Goal: Transaction & Acquisition: Purchase product/service

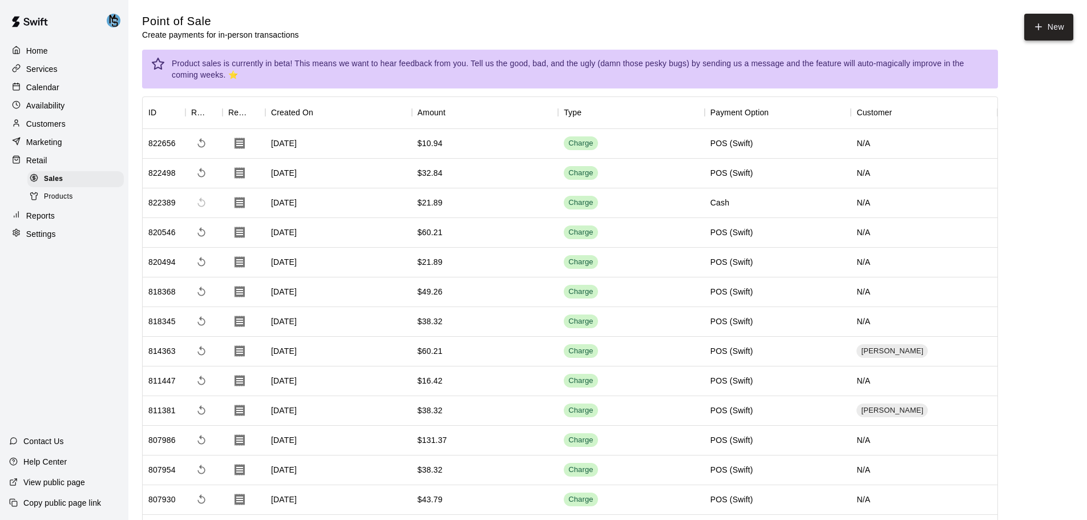
click at [1054, 34] on button "New" at bounding box center [1048, 27] width 49 height 27
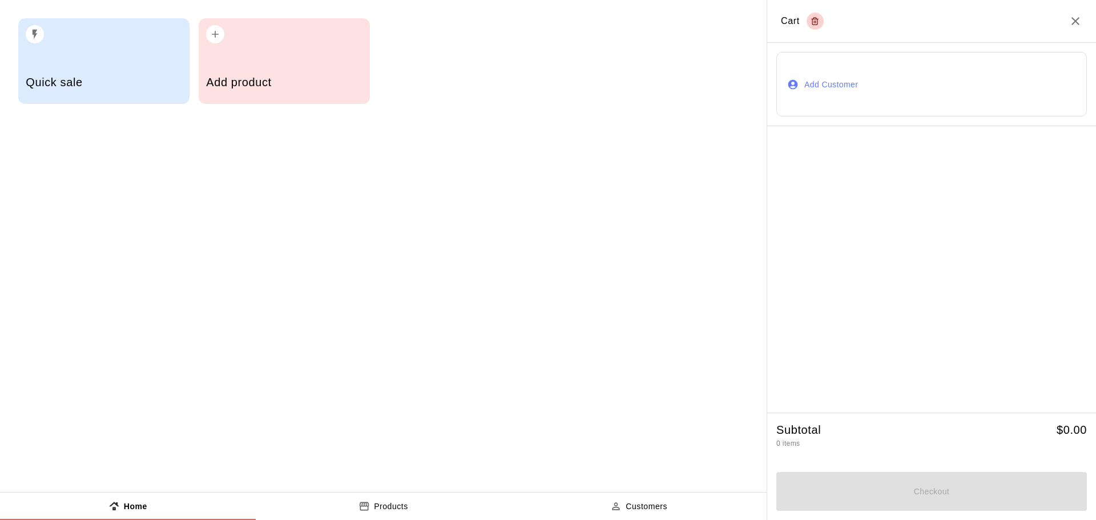
click at [844, 99] on button "Add Customer" at bounding box center [931, 84] width 310 height 64
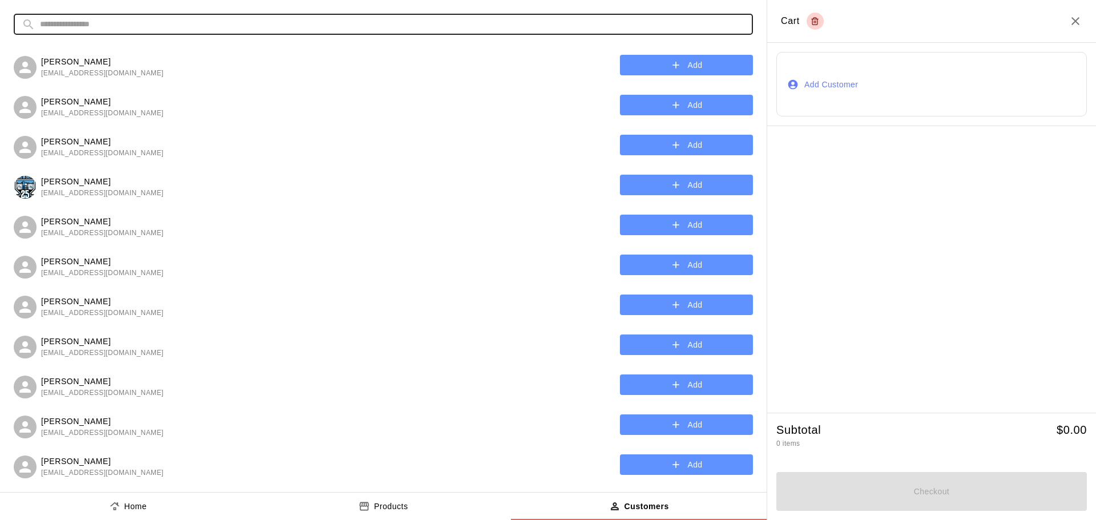
click at [87, 23] on input "text" at bounding box center [392, 24] width 705 height 21
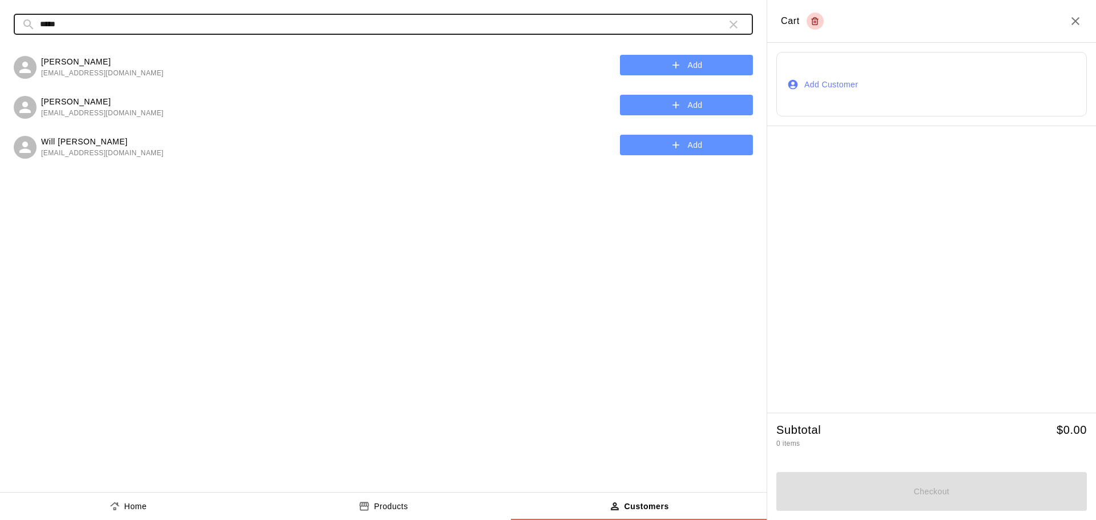
type input "*****"
click at [698, 66] on button "Add" at bounding box center [686, 65] width 133 height 21
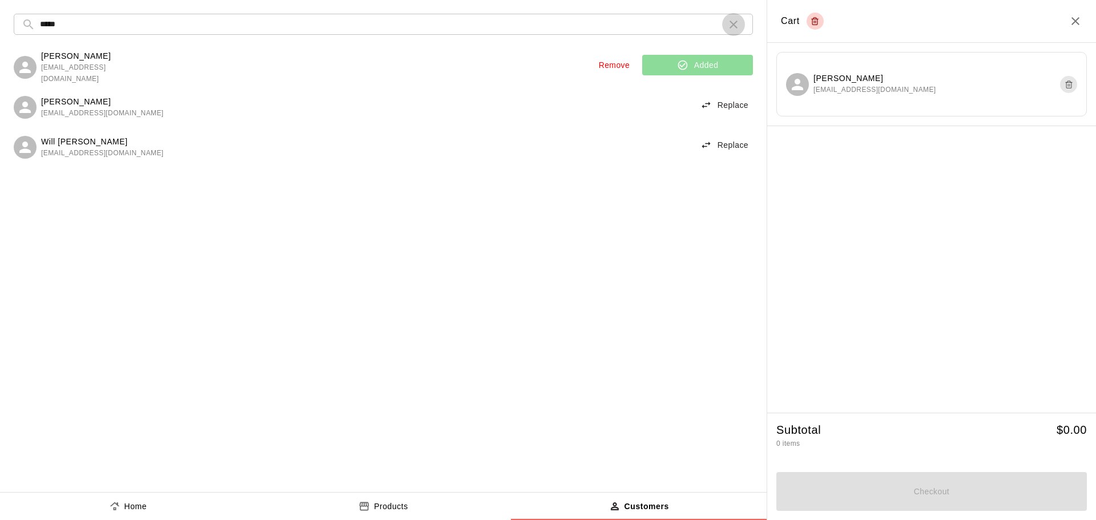
click at [732, 23] on icon "button" at bounding box center [733, 25] width 8 height 8
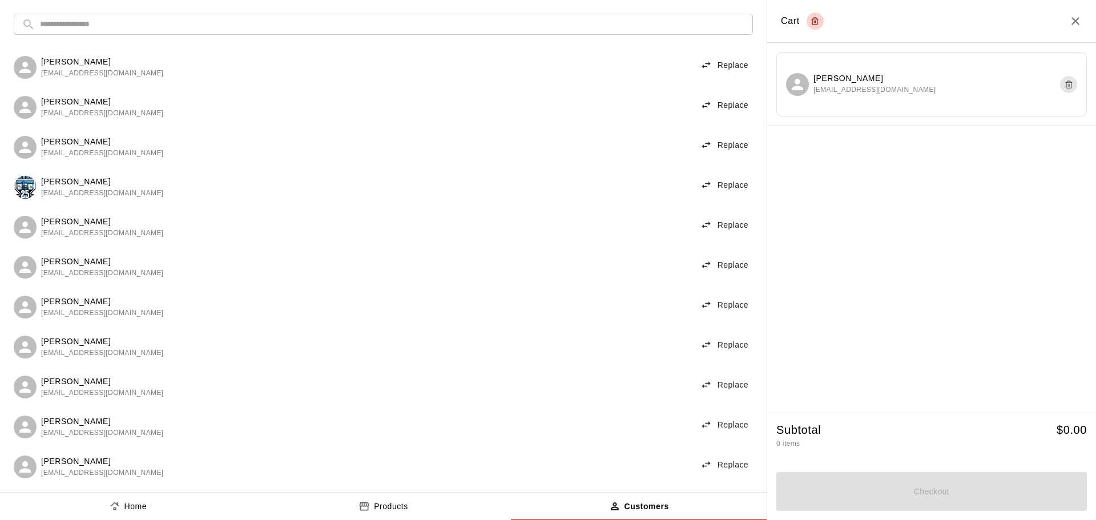
click at [362, 507] on icon "product sales tabs" at bounding box center [363, 506] width 11 height 11
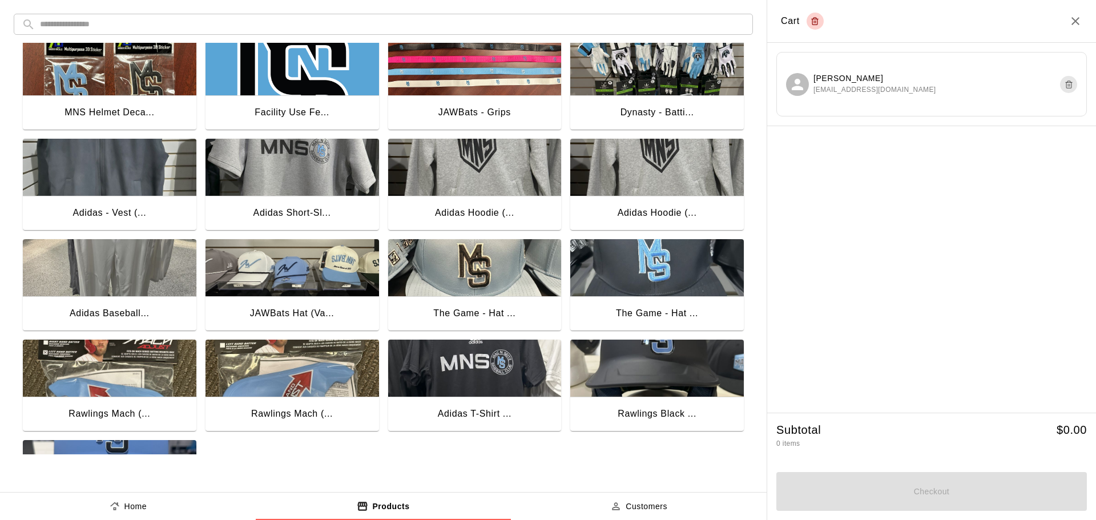
scroll to position [903, 0]
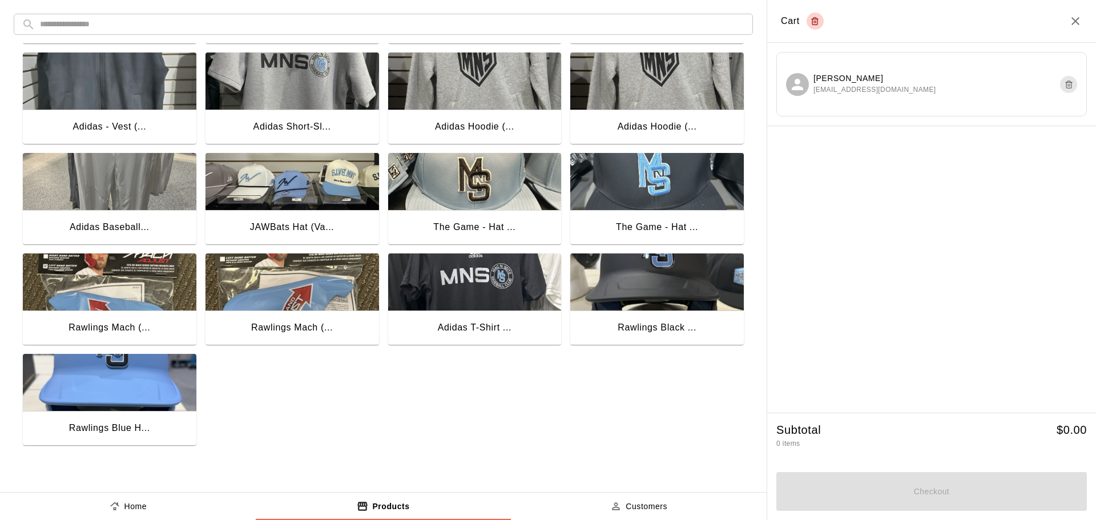
click at [648, 194] on img "button" at bounding box center [656, 181] width 173 height 57
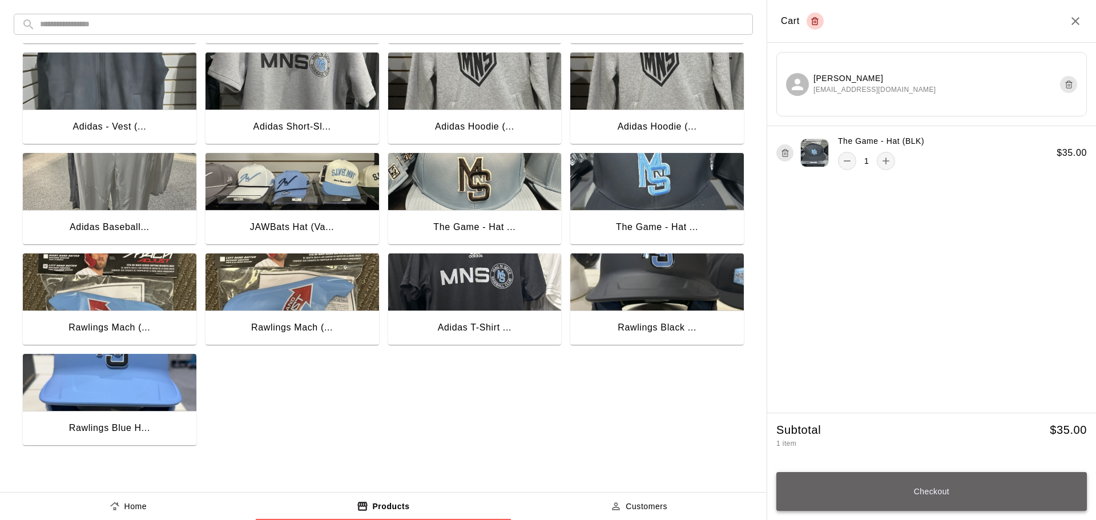
click at [919, 495] on button "Checkout" at bounding box center [931, 491] width 310 height 39
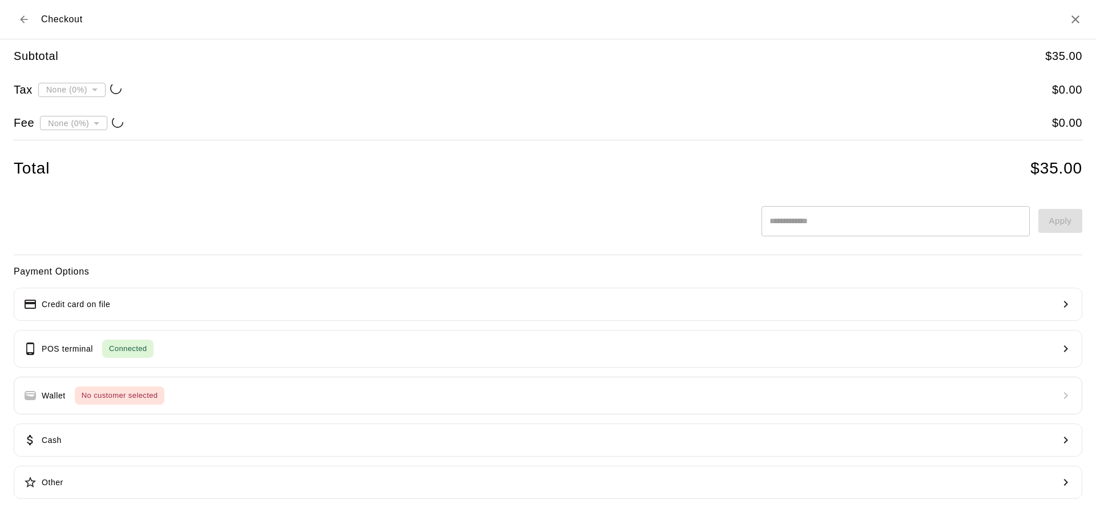
type input "**********"
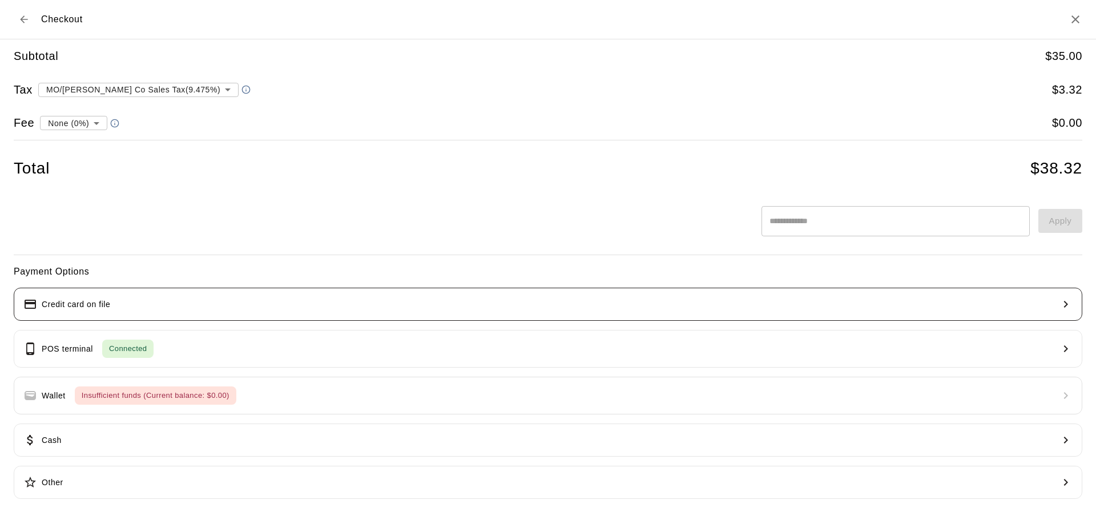
click at [1064, 305] on icon "button" at bounding box center [1066, 304] width 14 height 14
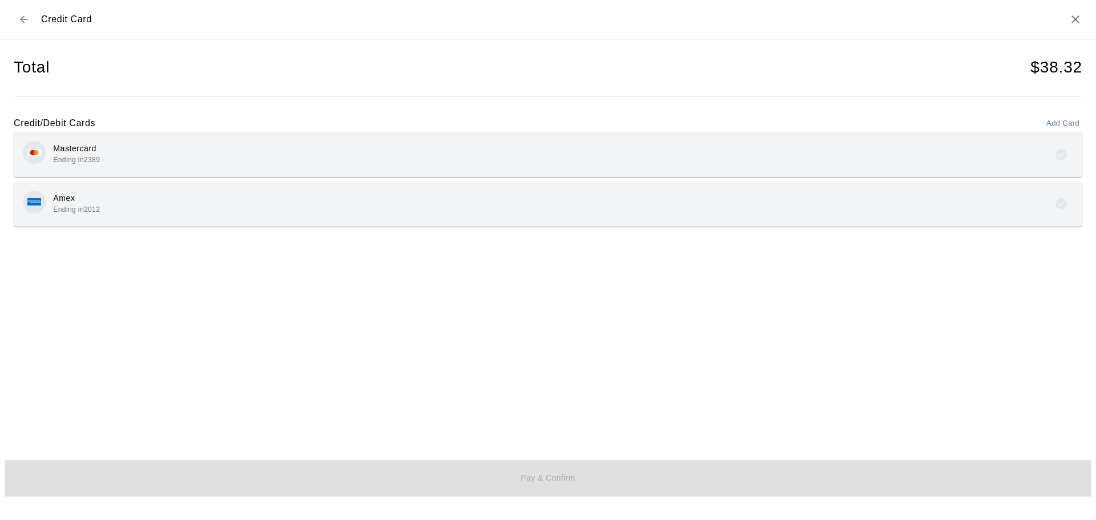
click at [1030, 152] on div "Mastercard Ending in 2389" at bounding box center [548, 154] width 1050 height 27
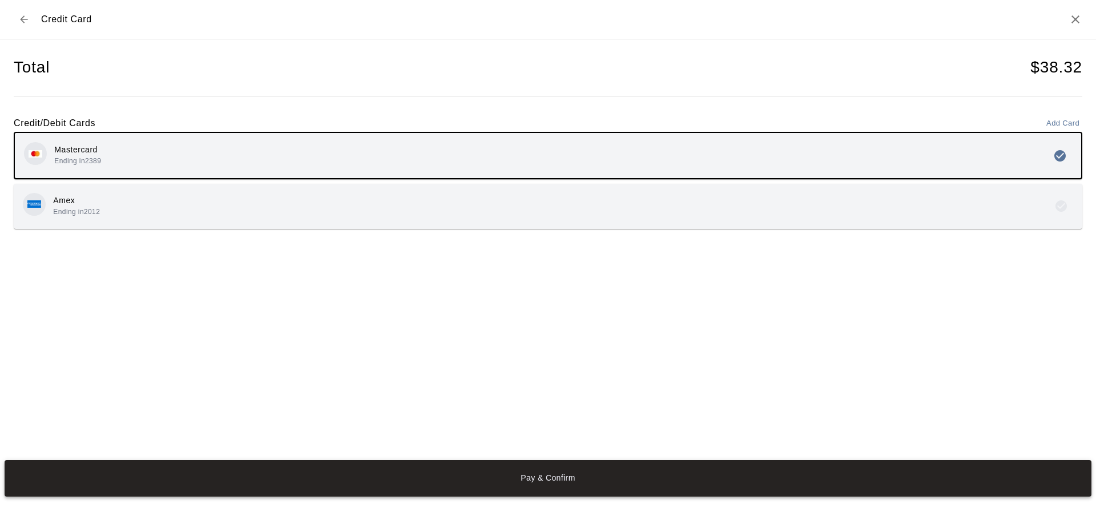
click at [555, 470] on button "Pay & Confirm" at bounding box center [548, 478] width 1087 height 37
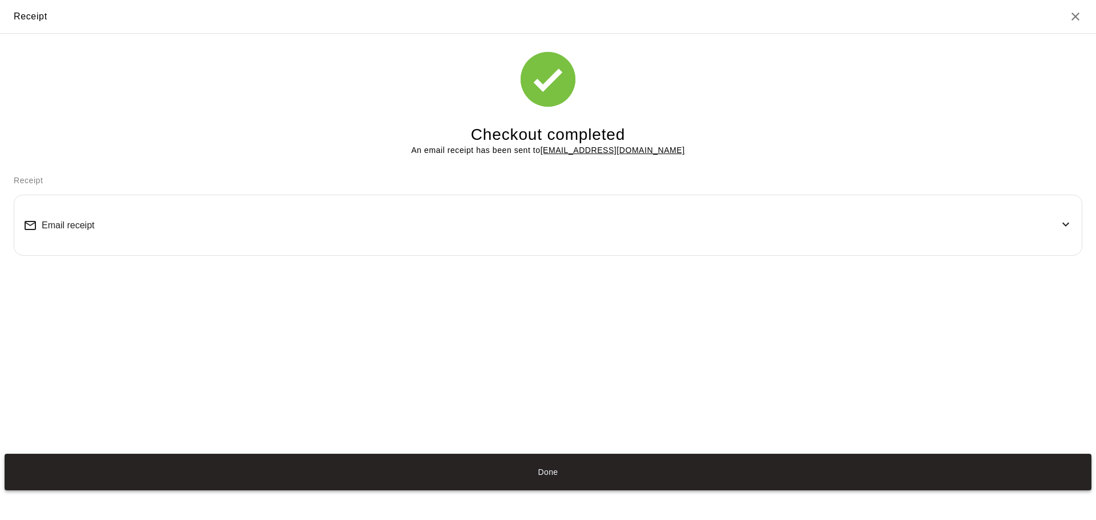
click at [566, 482] on button "Done" at bounding box center [548, 472] width 1087 height 37
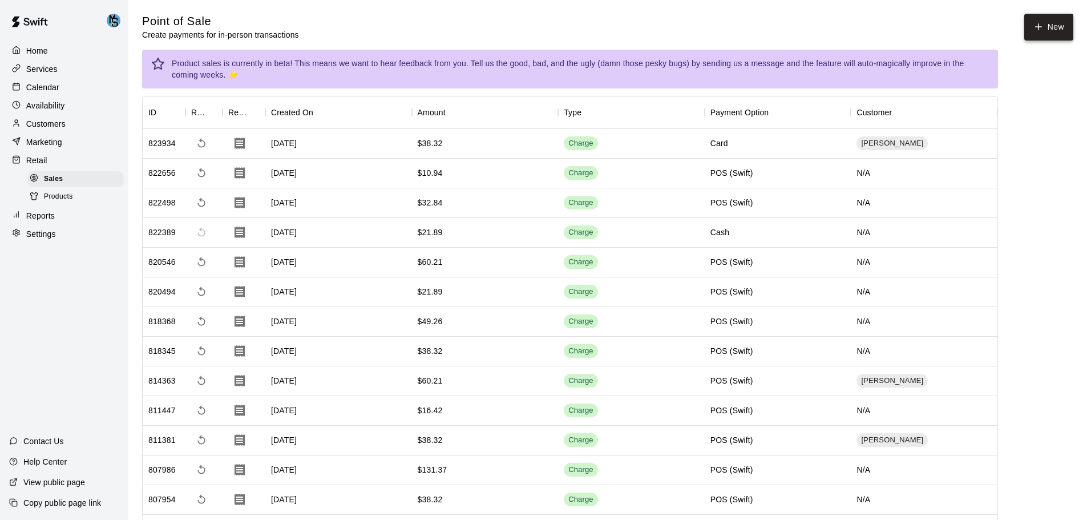
click at [1040, 33] on button "New" at bounding box center [1048, 27] width 49 height 27
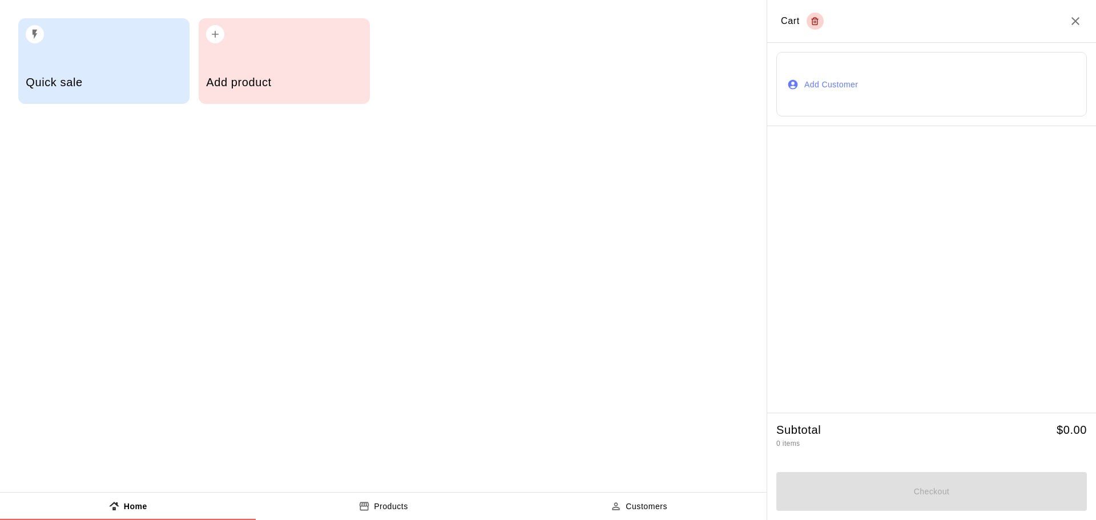
click at [401, 510] on p "Products" at bounding box center [391, 507] width 34 height 12
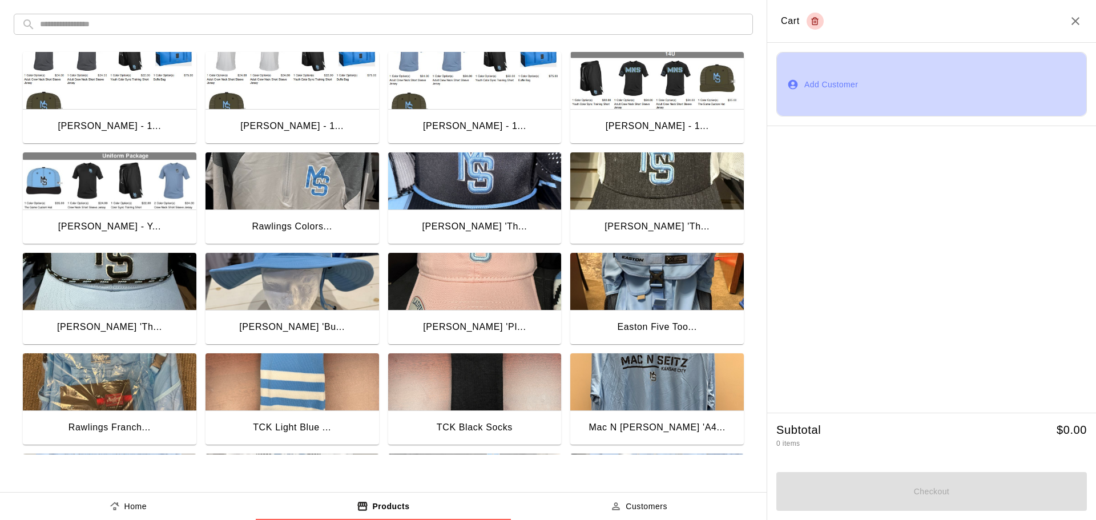
click at [821, 84] on button "Add Customer" at bounding box center [931, 84] width 310 height 64
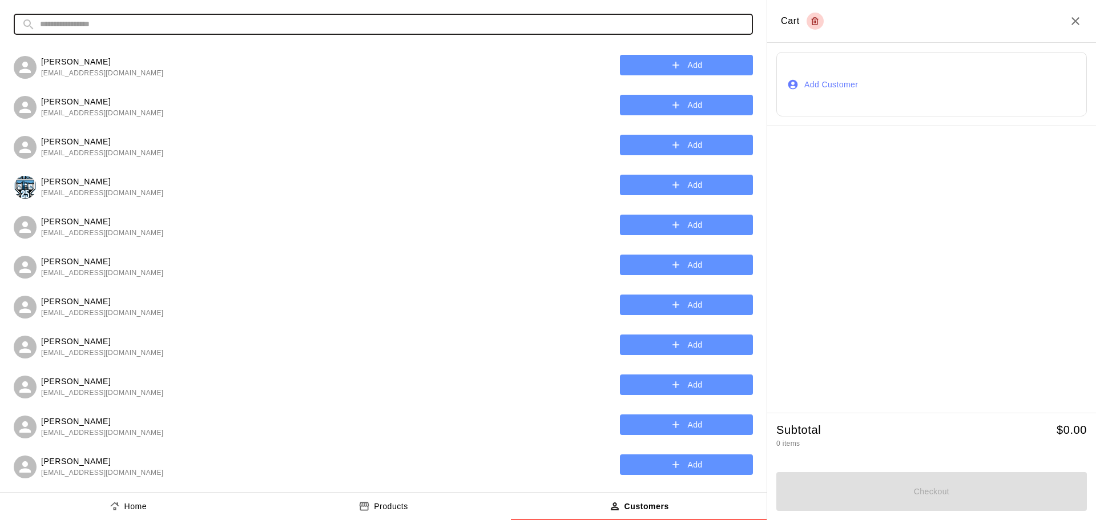
click at [408, 22] on input "text" at bounding box center [392, 24] width 705 height 21
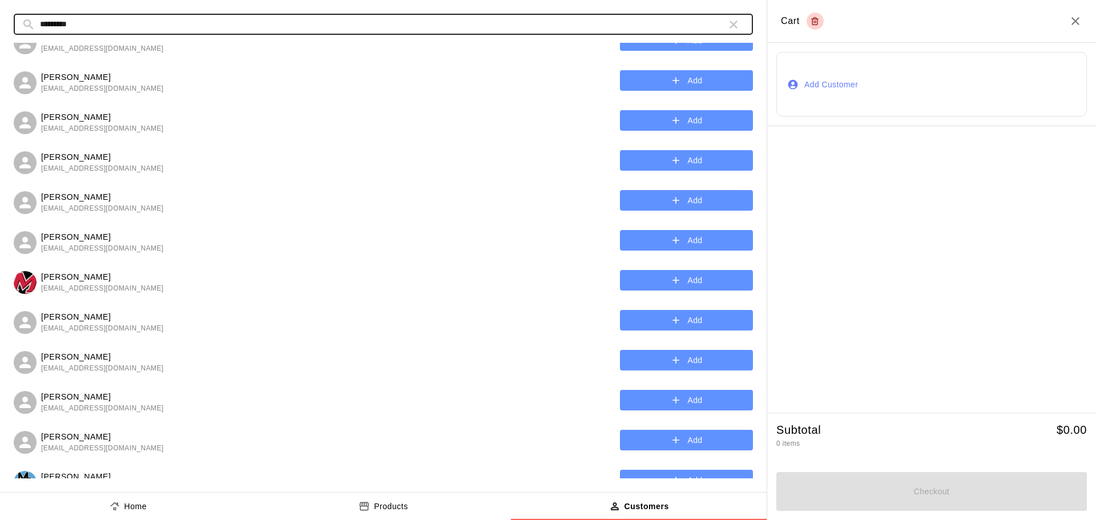
scroll to position [261, 0]
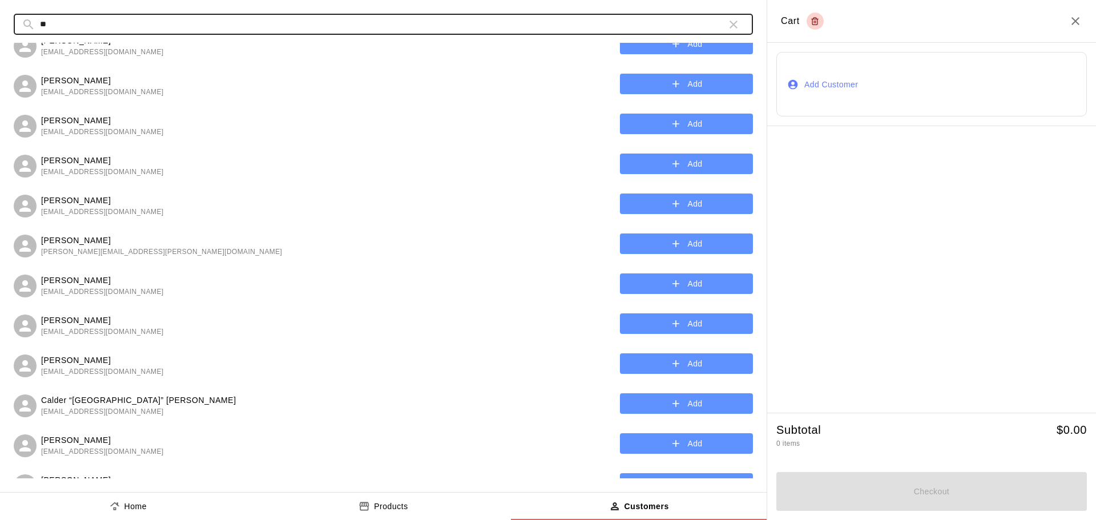
type input "*"
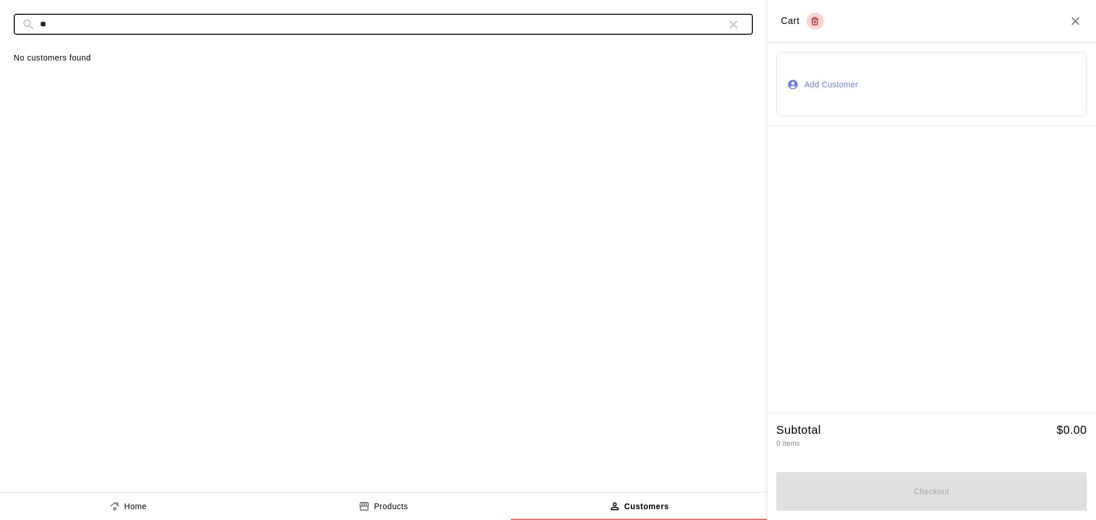
type input "*"
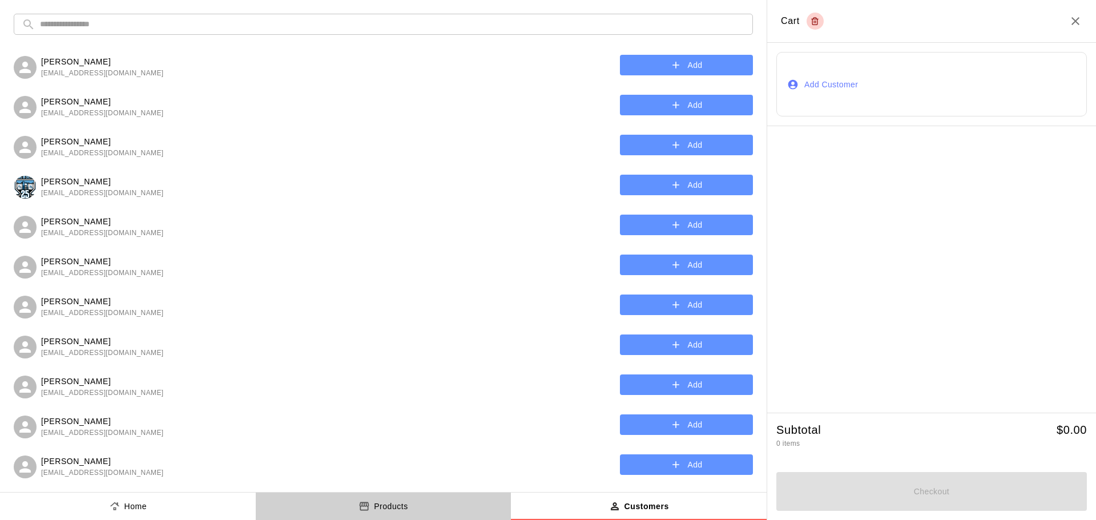
click at [372, 509] on div "Products" at bounding box center [383, 507] width 50 height 12
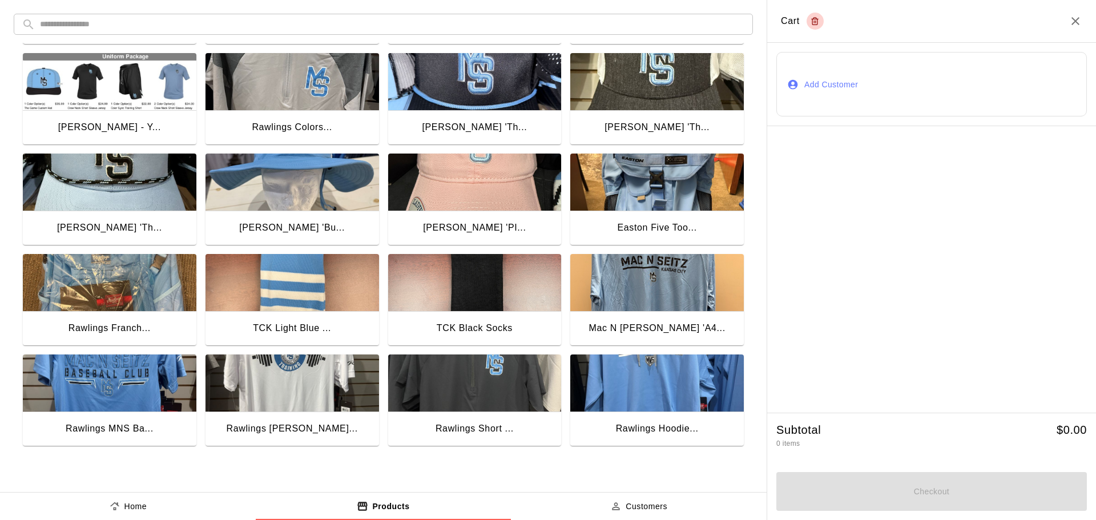
scroll to position [228, 0]
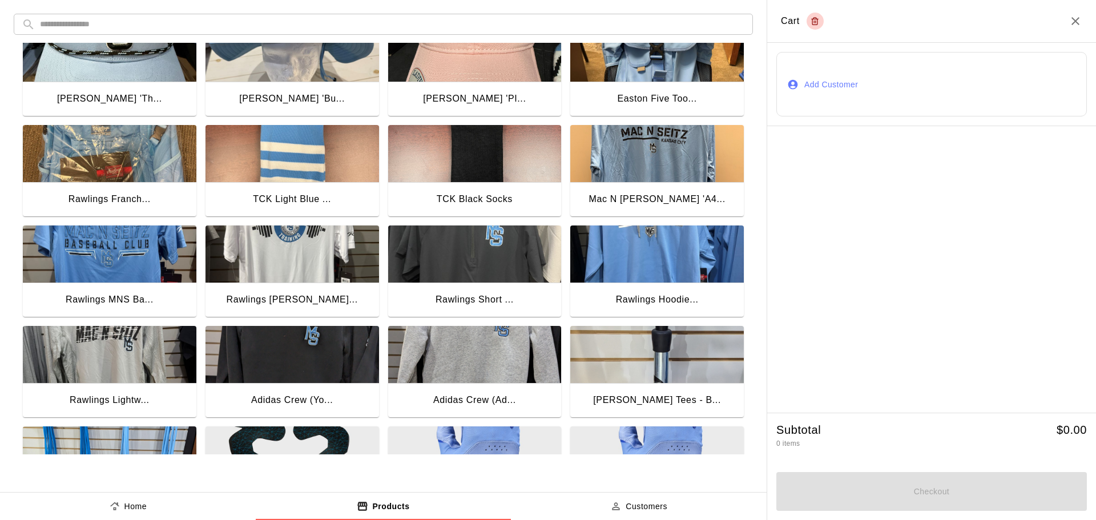
click at [659, 259] on img "button" at bounding box center [656, 253] width 173 height 57
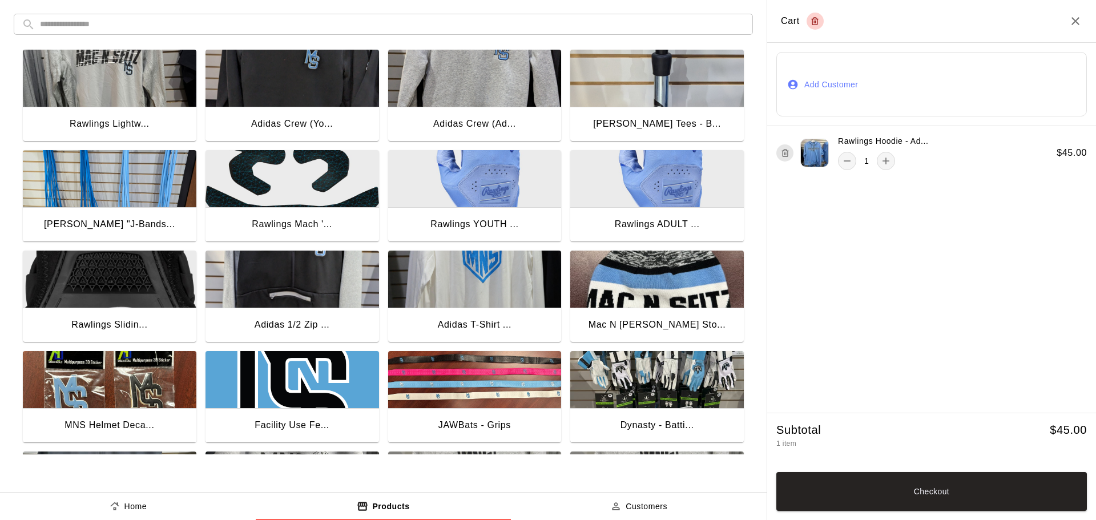
scroll to position [571, 0]
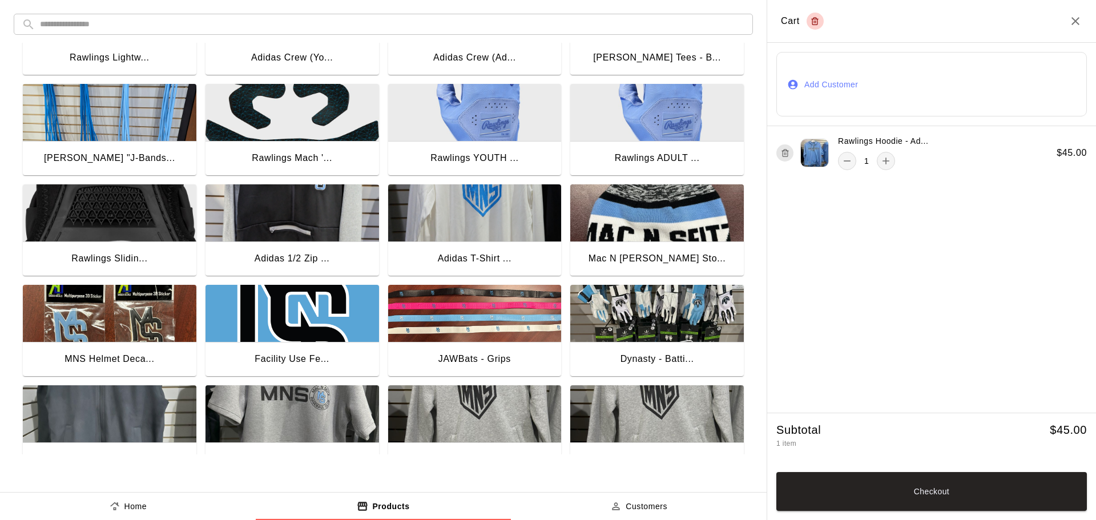
click at [486, 219] on img "button" at bounding box center [474, 212] width 173 height 57
click at [491, 220] on img "button" at bounding box center [474, 212] width 173 height 57
click at [951, 491] on button "Checkout" at bounding box center [931, 491] width 310 height 39
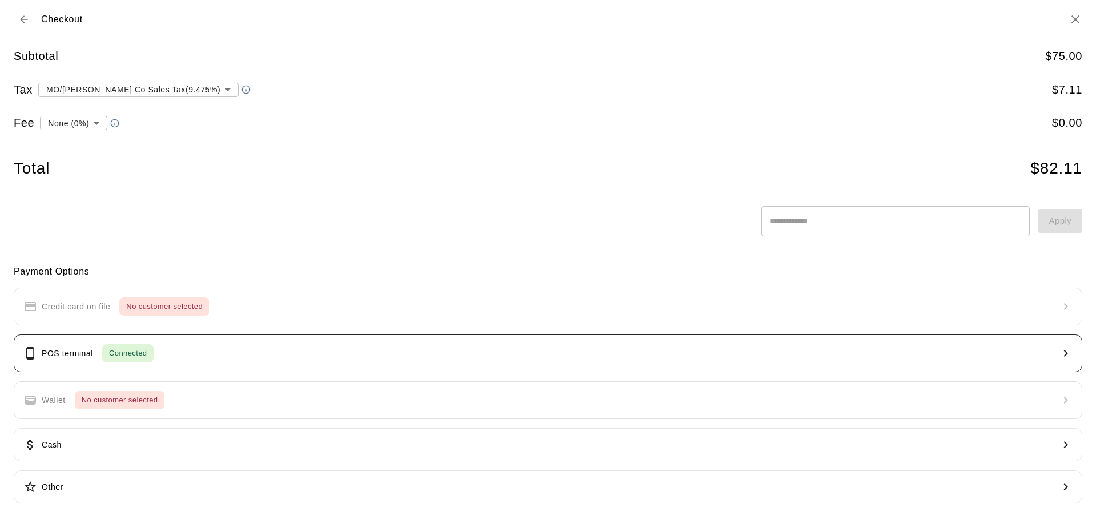
click at [184, 353] on button "POS terminal Connected" at bounding box center [548, 353] width 1068 height 38
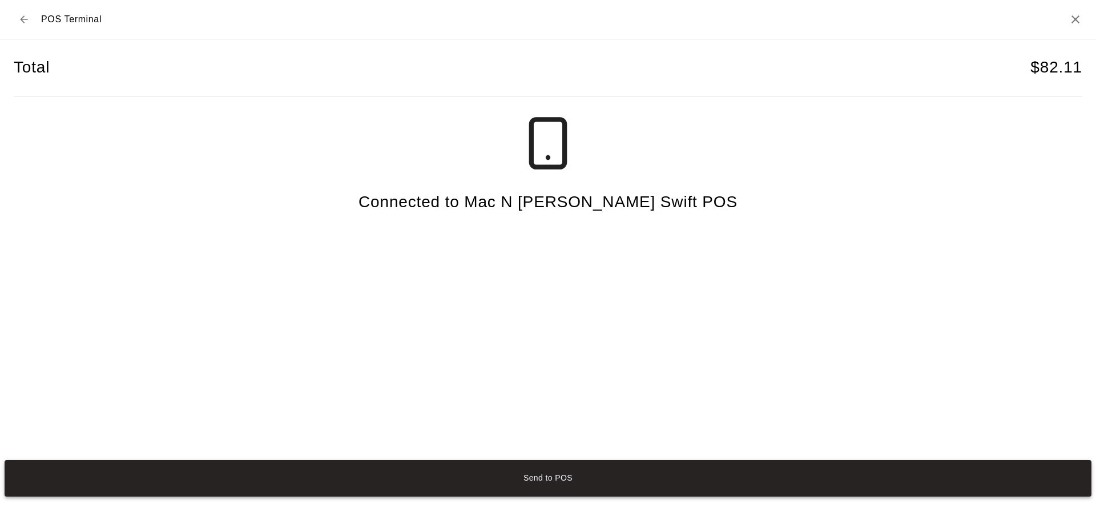
click at [558, 479] on button "Send to POS" at bounding box center [548, 478] width 1087 height 37
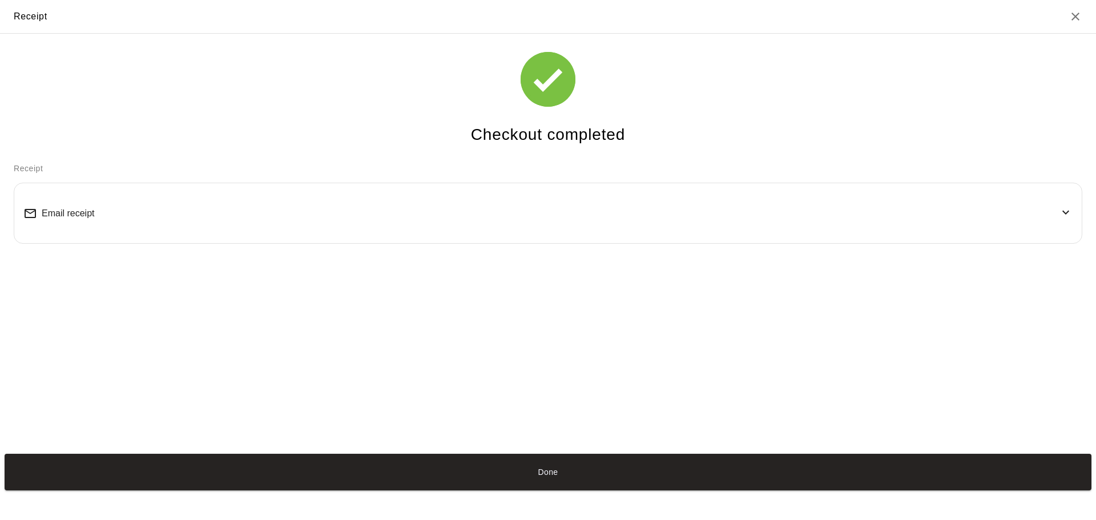
click at [73, 217] on span "Email receipt" at bounding box center [68, 213] width 53 height 10
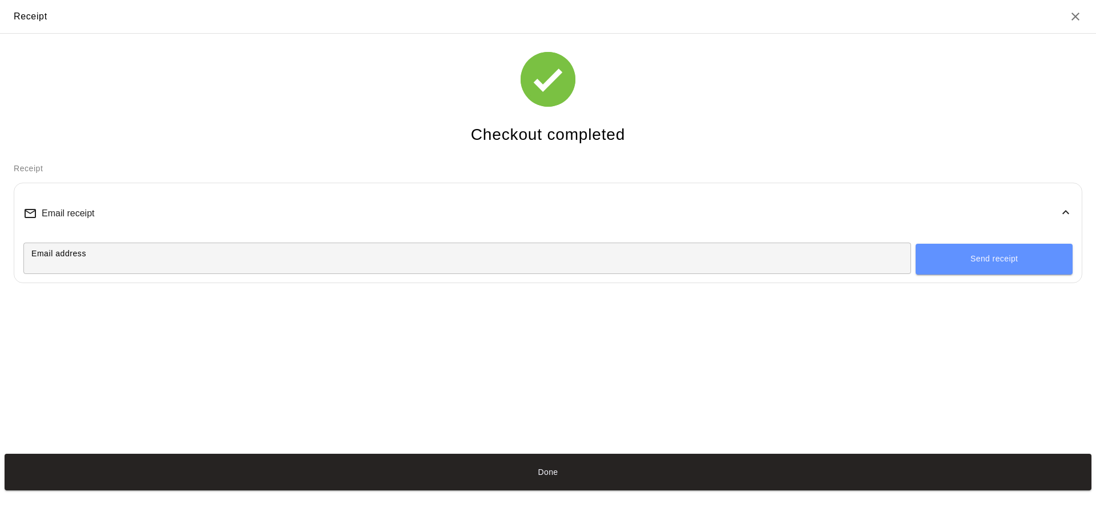
click at [130, 263] on input "Email address" at bounding box center [466, 258] width 887 height 21
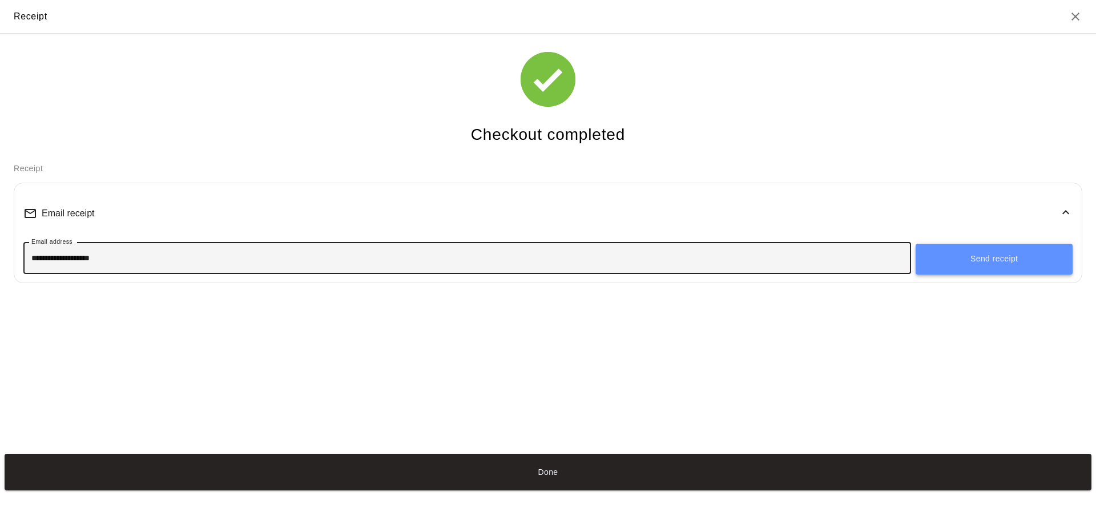
type input "**********"
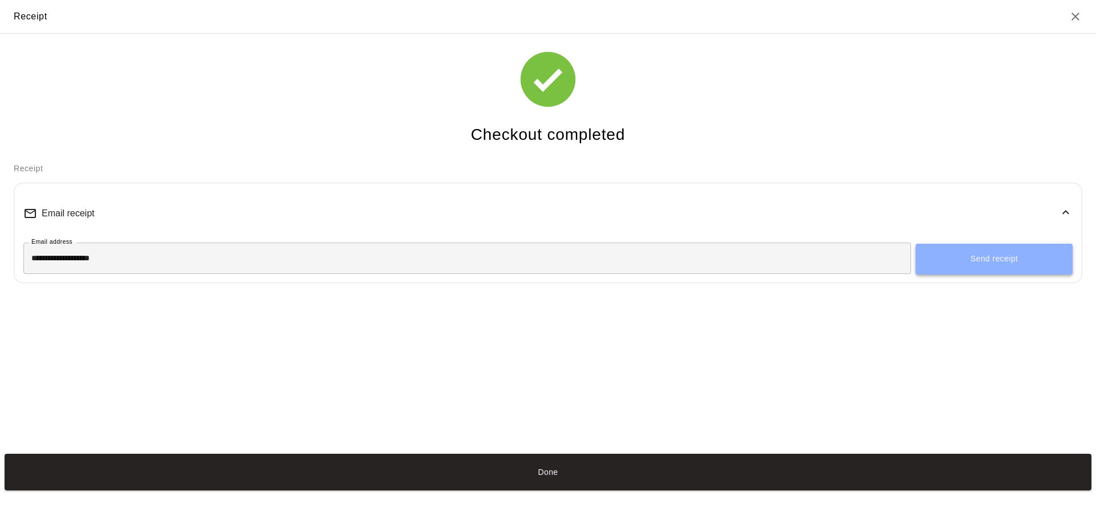
click at [987, 259] on button "Send receipt" at bounding box center [993, 259] width 157 height 31
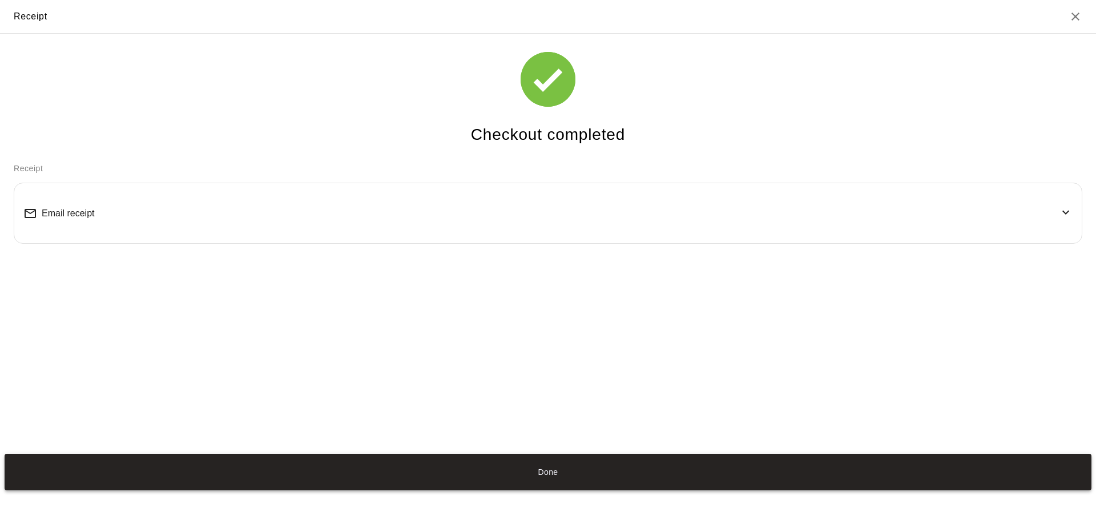
click at [562, 469] on button "Done" at bounding box center [548, 472] width 1087 height 37
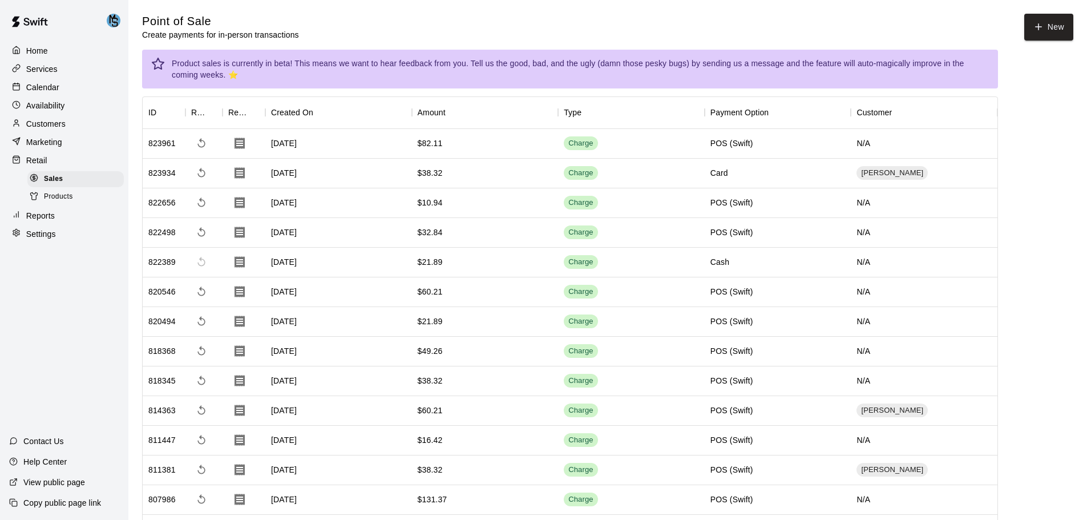
click at [55, 203] on span "Products" at bounding box center [58, 196] width 29 height 11
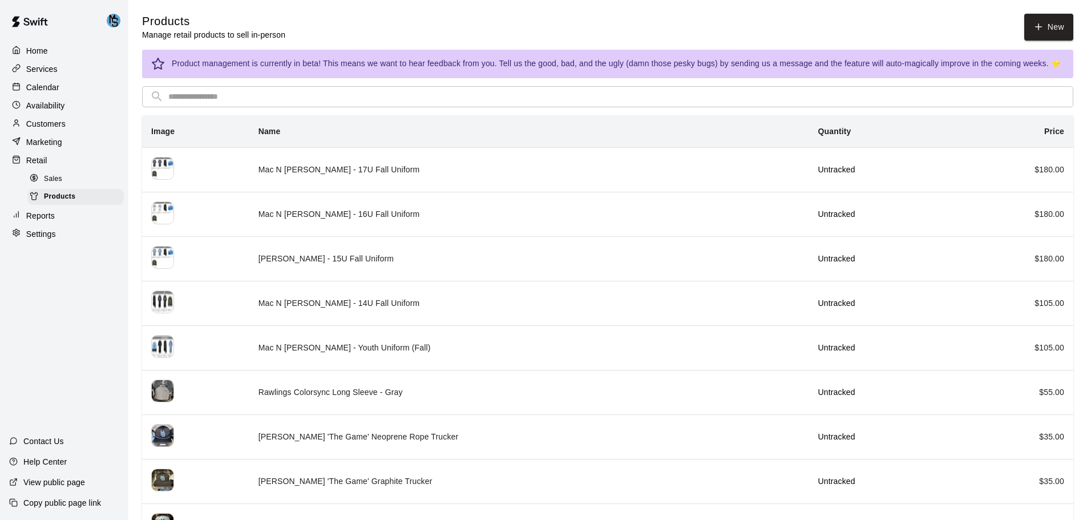
click at [53, 182] on span "Sales" at bounding box center [53, 178] width 18 height 11
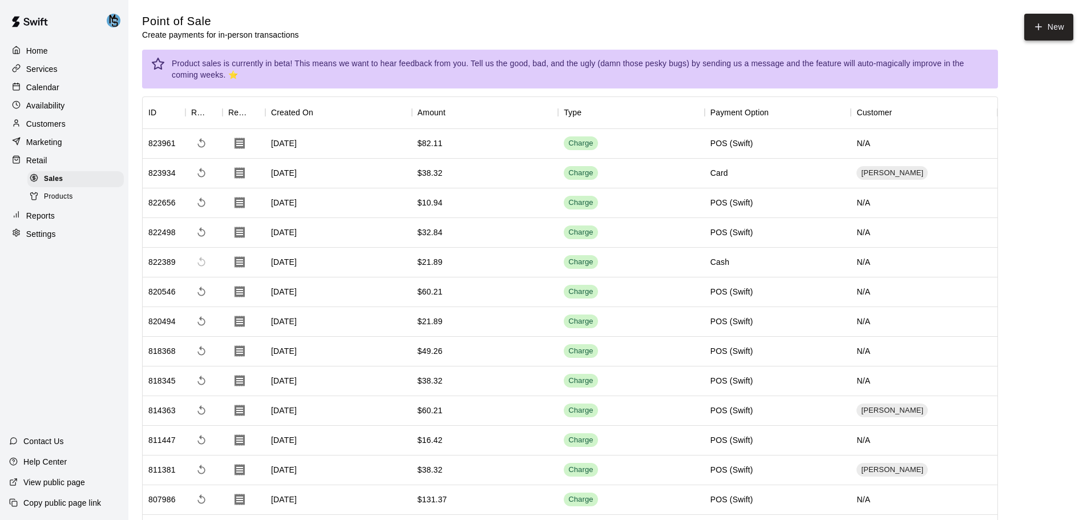
click at [1064, 23] on button "New" at bounding box center [1048, 27] width 49 height 27
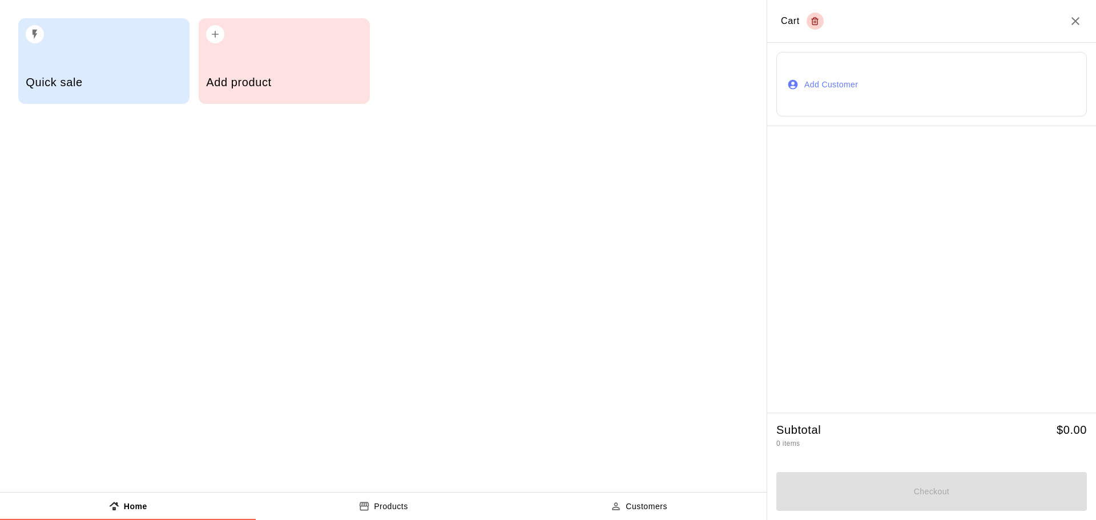
click at [380, 515] on button "Products" at bounding box center [384, 506] width 256 height 27
